Goal: Find contact information: Find contact information

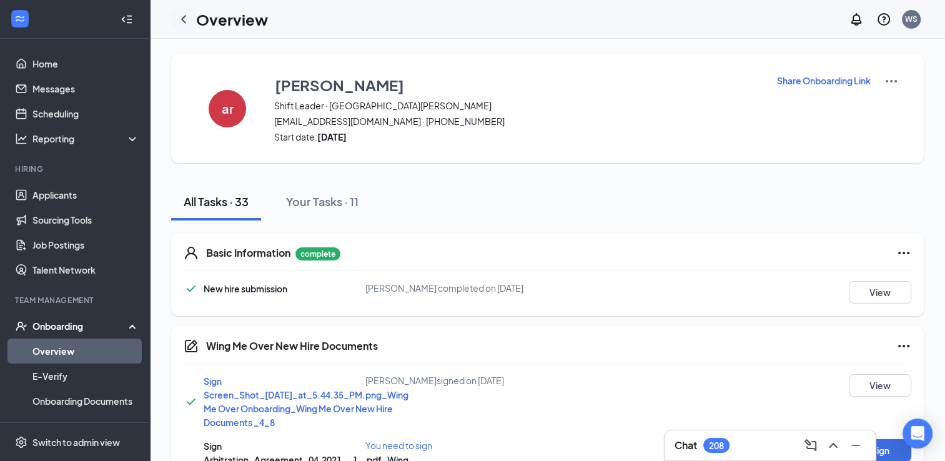
click at [185, 14] on icon "ChevronLeft" at bounding box center [183, 19] width 15 height 15
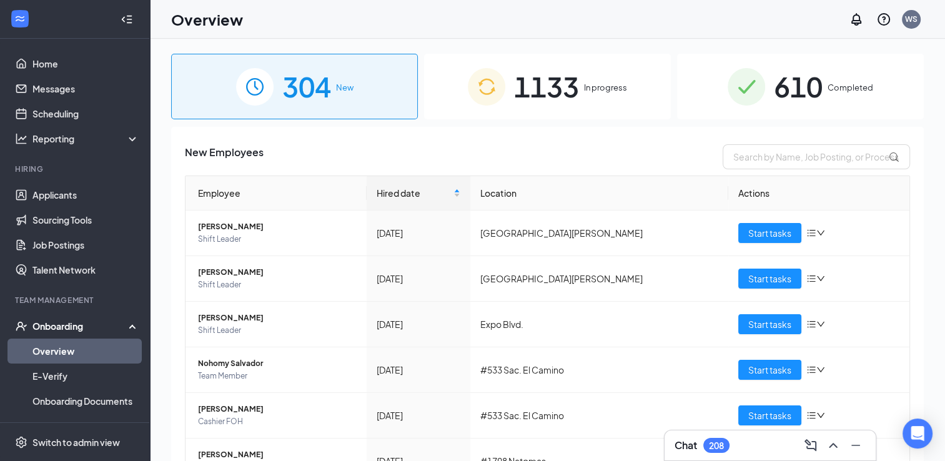
click at [835, 79] on div "610 Completed" at bounding box center [800, 87] width 247 height 66
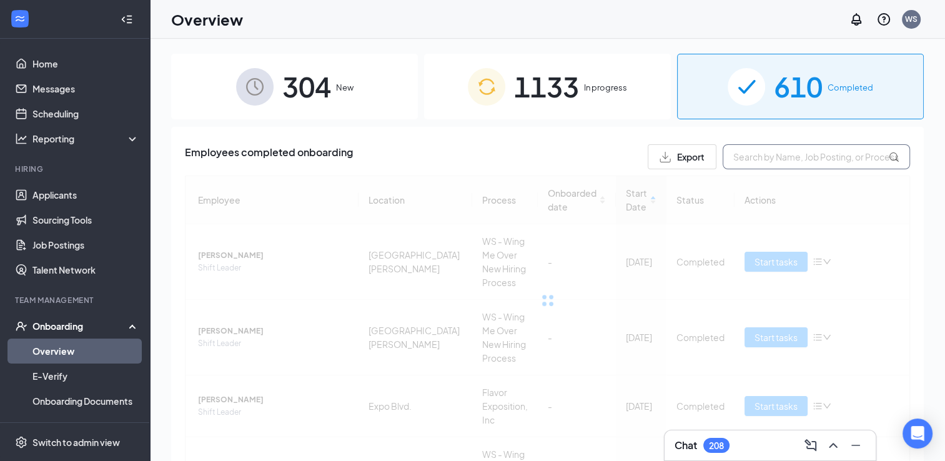
click at [795, 159] on input "text" at bounding box center [816, 156] width 187 height 25
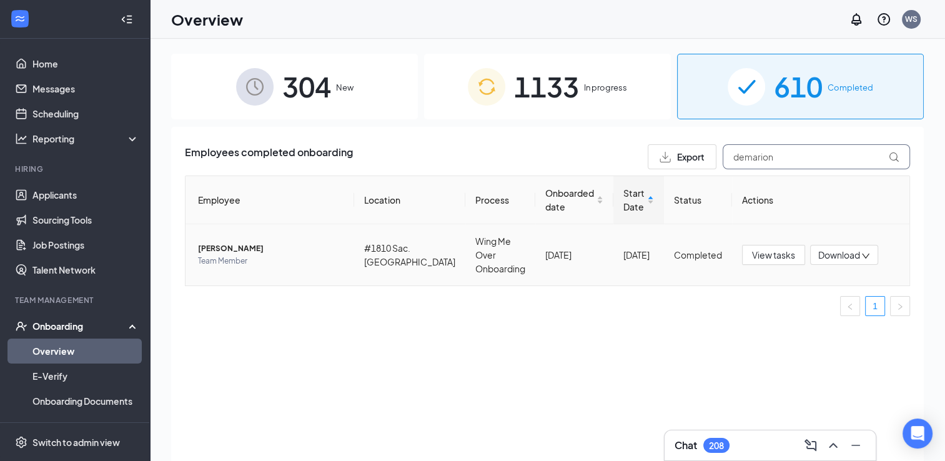
type input "demarion"
click at [336, 255] on span "Team Member" at bounding box center [271, 261] width 146 height 12
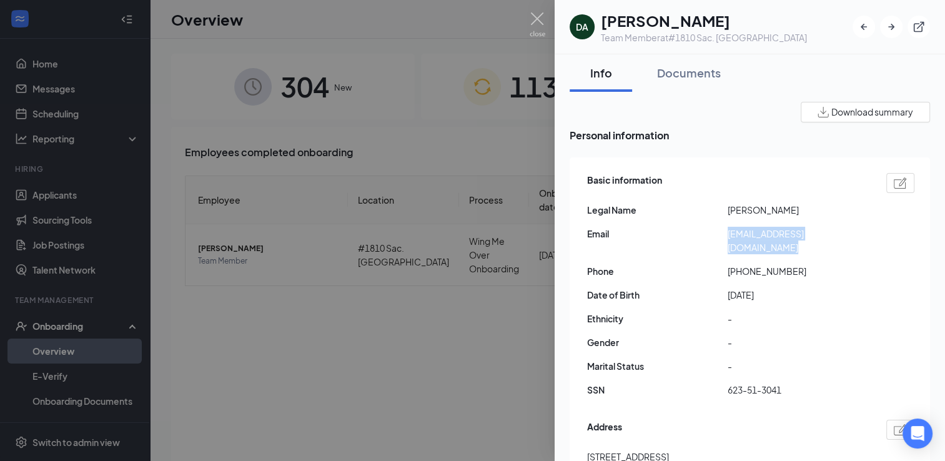
drag, startPoint x: 727, startPoint y: 235, endPoint x: 745, endPoint y: 244, distance: 19.6
click at [745, 244] on div "Email [EMAIL_ADDRESS][DOMAIN_NAME]" at bounding box center [750, 240] width 327 height 27
drag, startPoint x: 745, startPoint y: 244, endPoint x: 745, endPoint y: 236, distance: 7.5
copy div "[EMAIL_ADDRESS][DOMAIN_NAME]"
